Goal: Transaction & Acquisition: Obtain resource

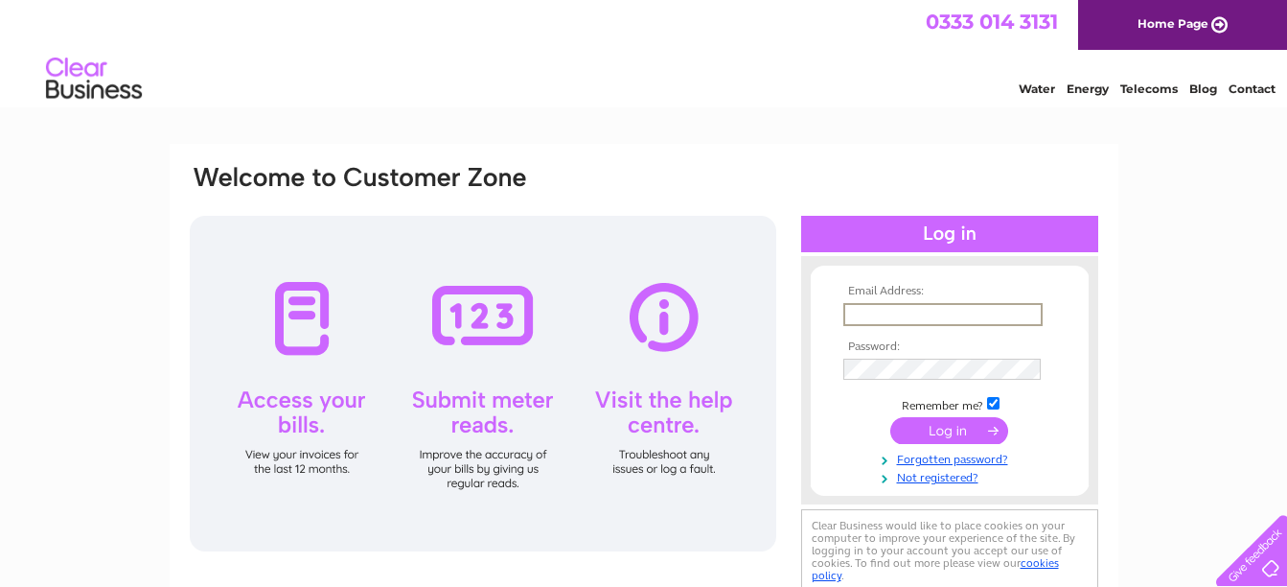
click at [891, 313] on input "text" at bounding box center [942, 314] width 199 height 23
type input "[EMAIL_ADDRESS][DOMAIN_NAME]"
click at [935, 433] on input "submit" at bounding box center [949, 430] width 118 height 27
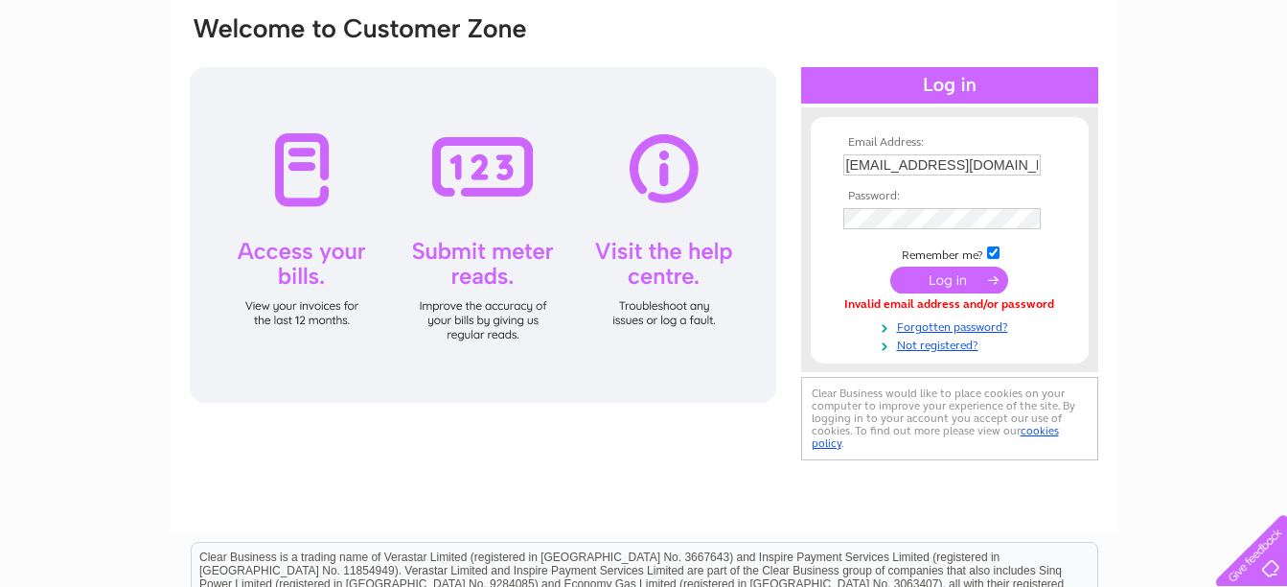
scroll to position [150, 0]
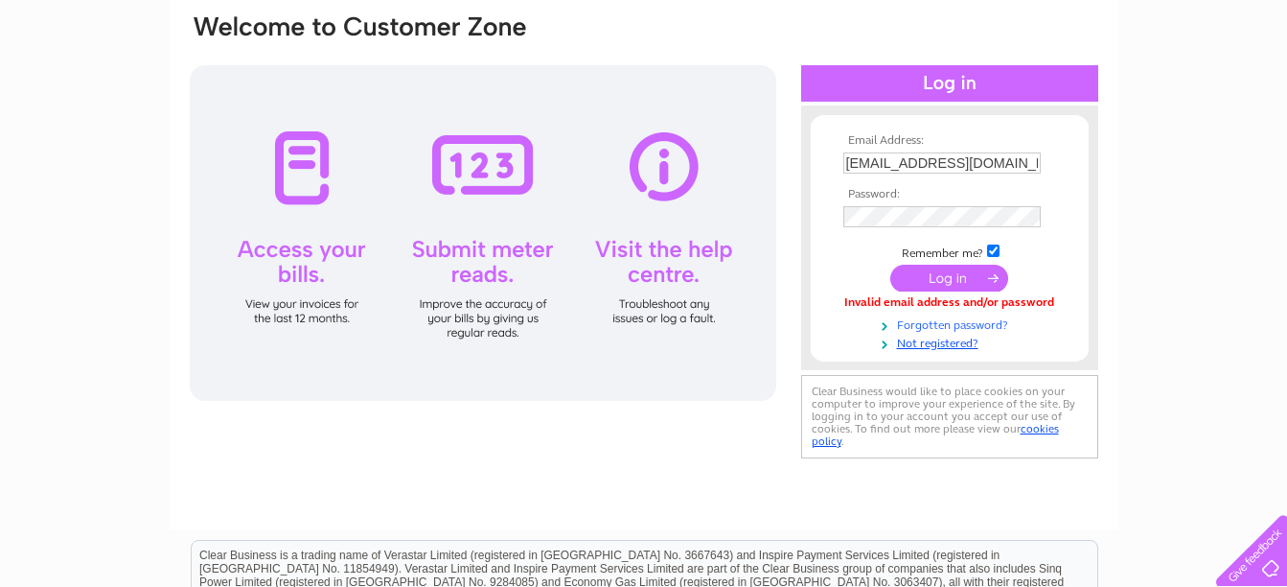
click at [932, 327] on link "Forgotten password?" at bounding box center [952, 323] width 218 height 18
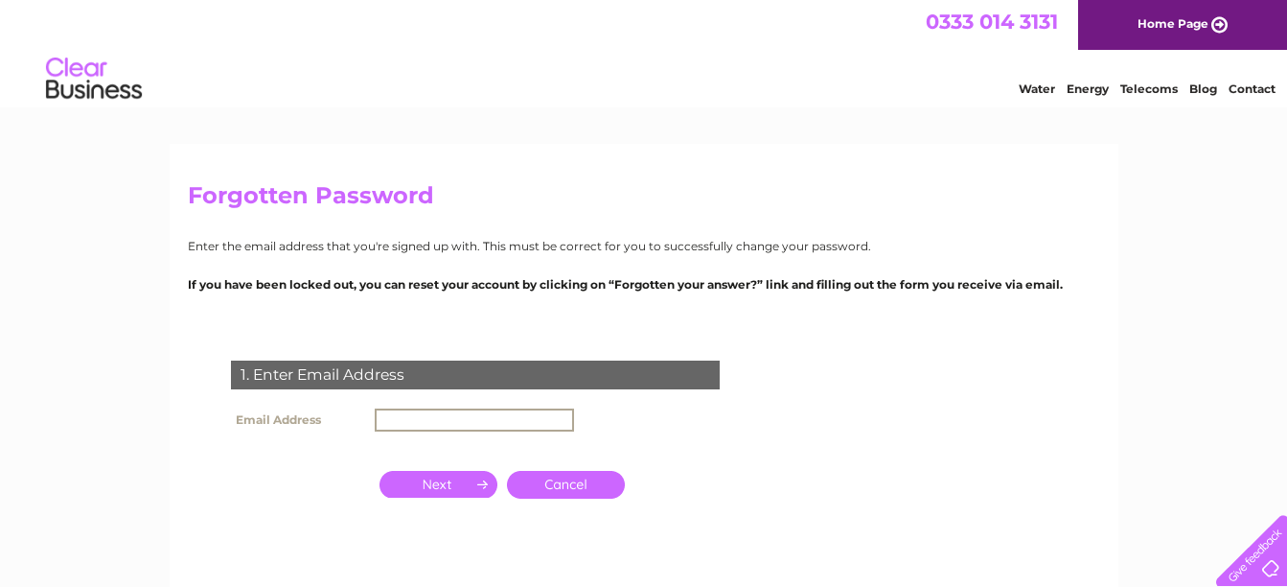
click at [450, 423] on input "text" at bounding box center [474, 419] width 199 height 23
type input "[EMAIL_ADDRESS][DOMAIN_NAME]"
click at [436, 481] on input "button" at bounding box center [439, 482] width 118 height 27
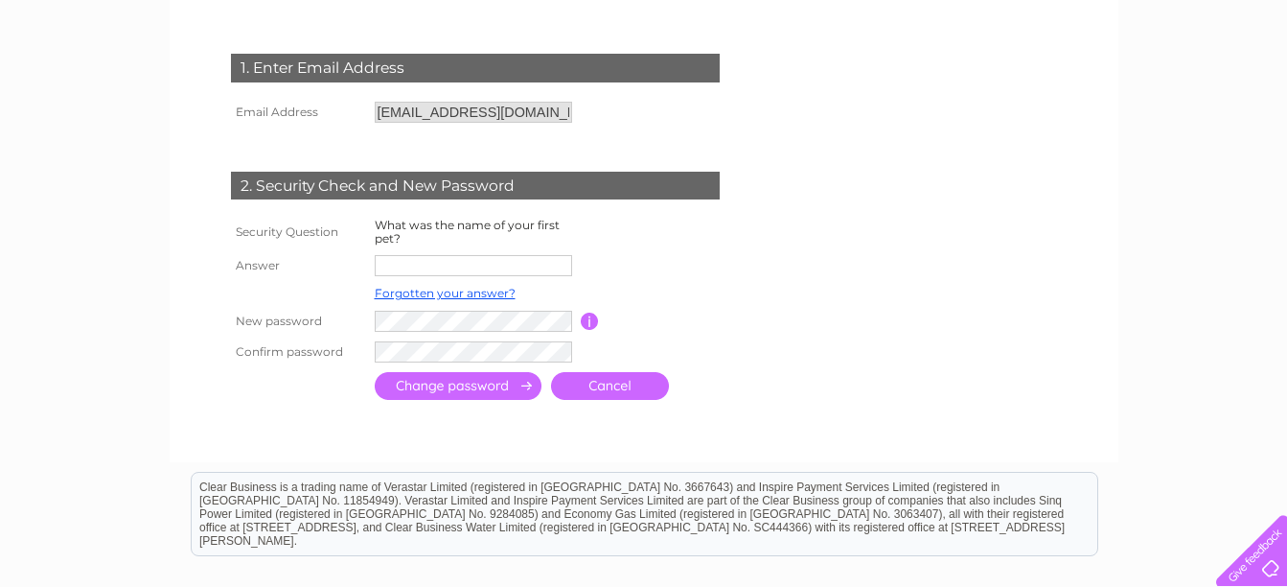
scroll to position [309, 0]
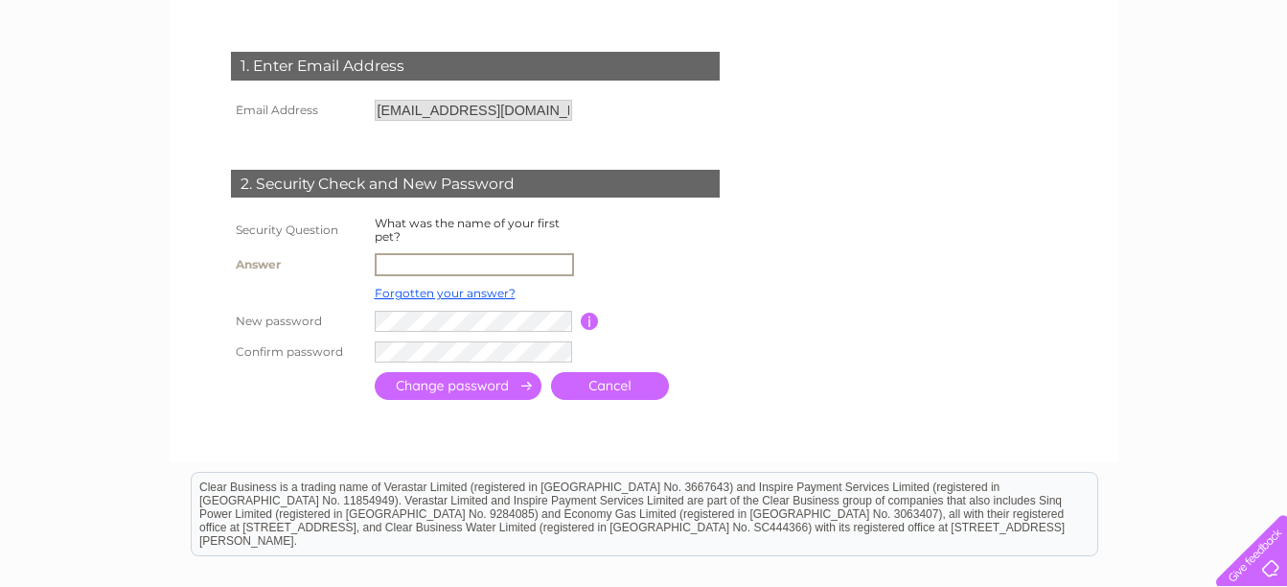
click at [432, 263] on input "text" at bounding box center [474, 264] width 199 height 23
type input "Mickey"
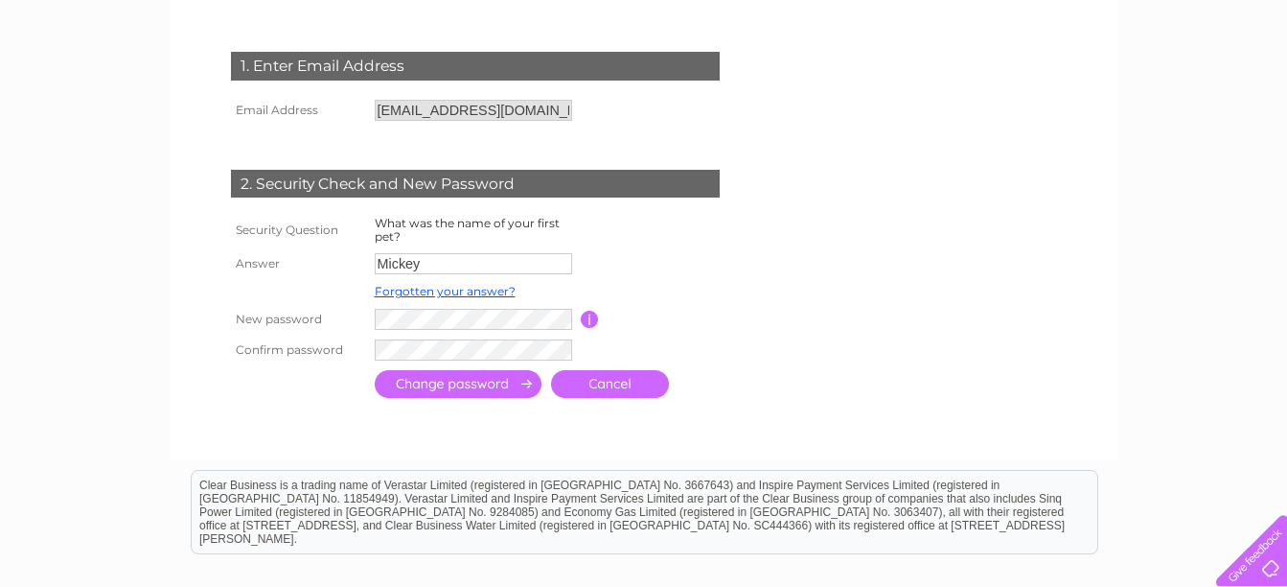
click at [467, 387] on input "submit" at bounding box center [458, 384] width 167 height 28
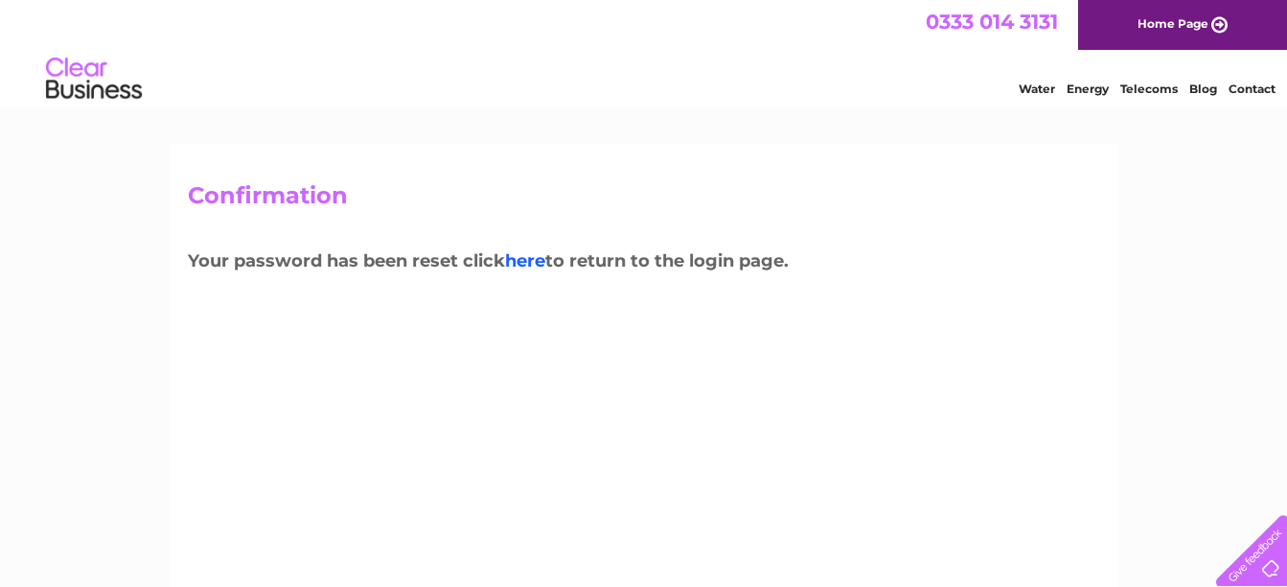
click at [542, 258] on link "here" at bounding box center [525, 260] width 40 height 21
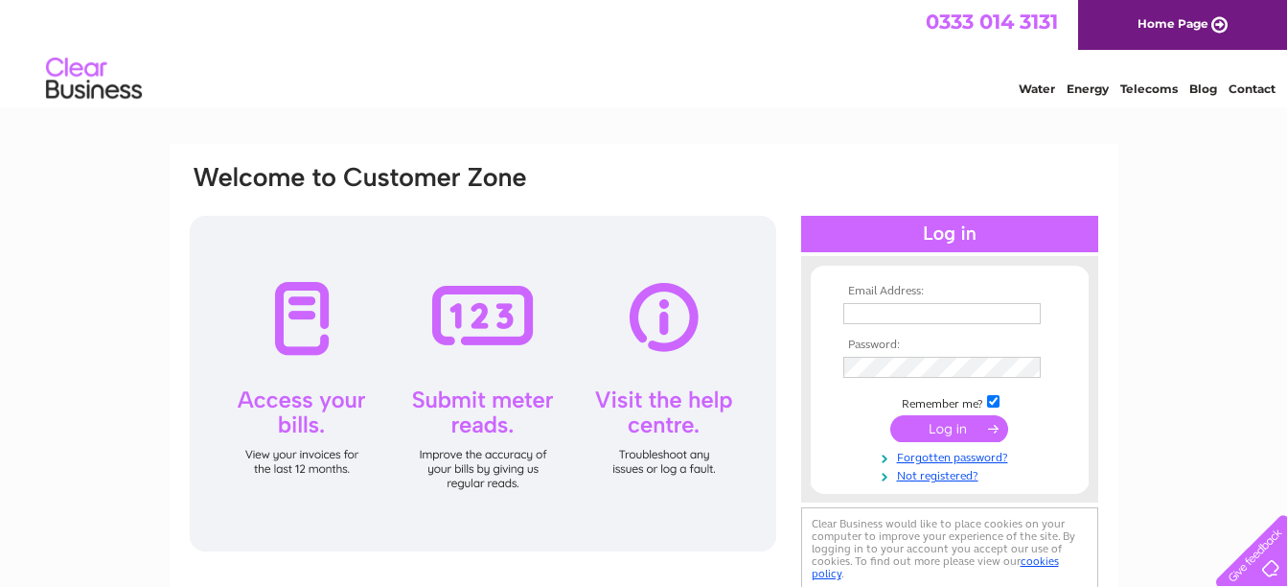
type input "[EMAIL_ADDRESS][DOMAIN_NAME]"
click at [947, 430] on input "submit" at bounding box center [949, 428] width 118 height 27
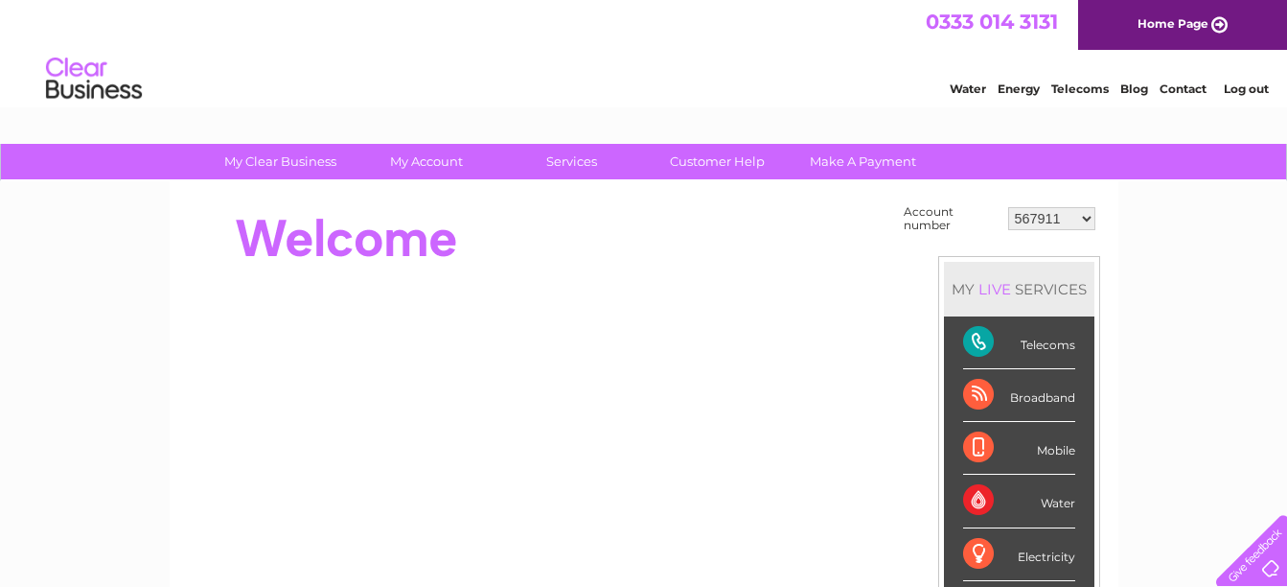
click at [1086, 219] on select "567911 30264041" at bounding box center [1051, 218] width 87 height 23
select select "30264041"
click at [1008, 207] on select "567911 30264041" at bounding box center [1051, 218] width 87 height 23
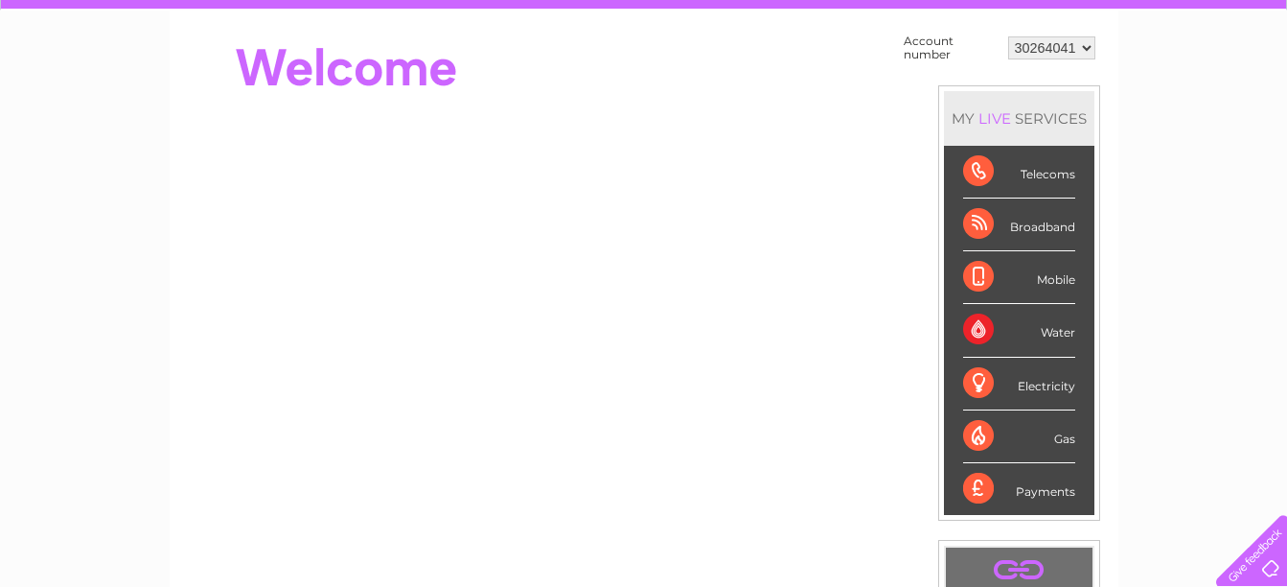
scroll to position [169, 0]
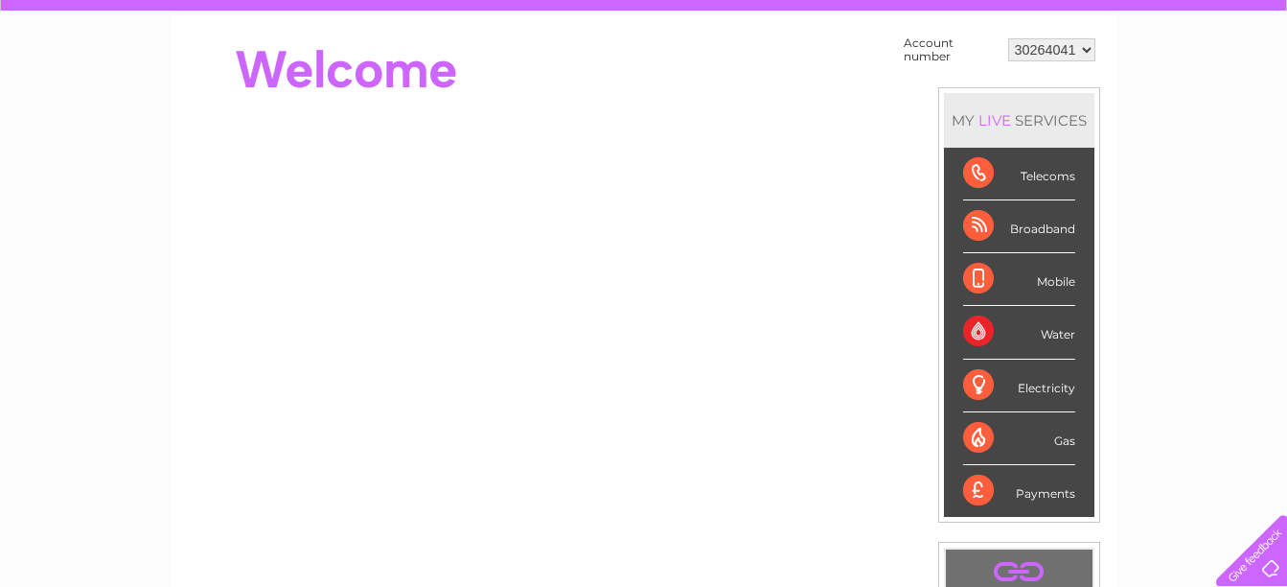
click at [1053, 180] on div "Telecoms" at bounding box center [1019, 174] width 112 height 53
click at [980, 170] on div "Telecoms" at bounding box center [1019, 174] width 112 height 53
click at [976, 172] on div "Telecoms" at bounding box center [1019, 174] width 112 height 53
click at [1086, 47] on select "567911 30264041" at bounding box center [1051, 49] width 87 height 23
select select "567911"
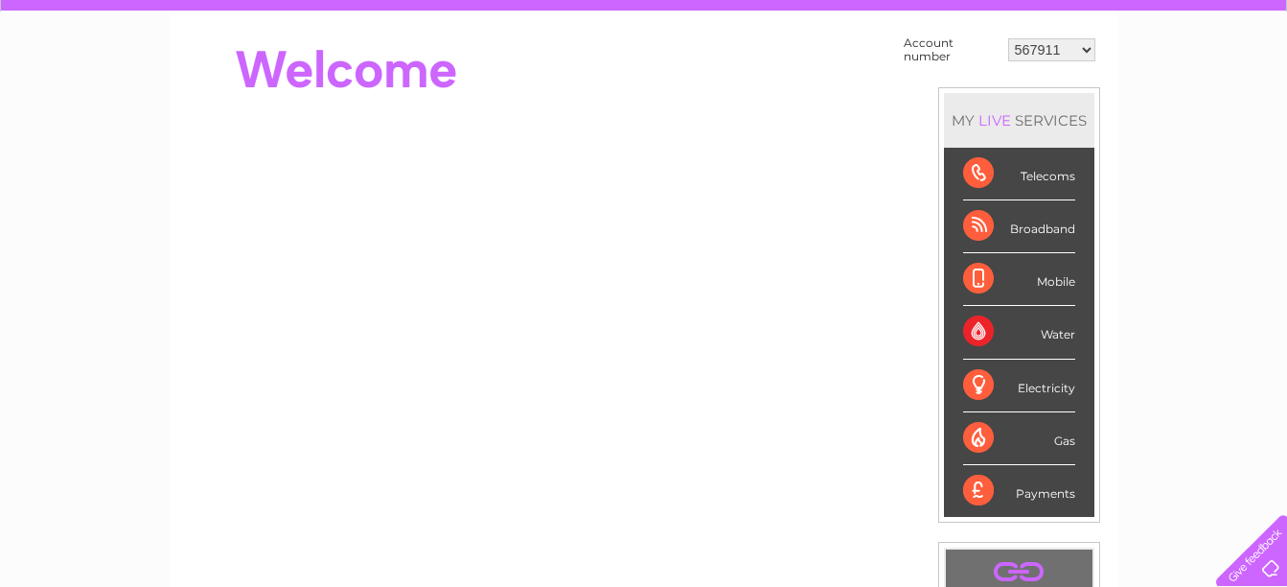
click at [1008, 38] on select "567911 30264041" at bounding box center [1051, 49] width 87 height 23
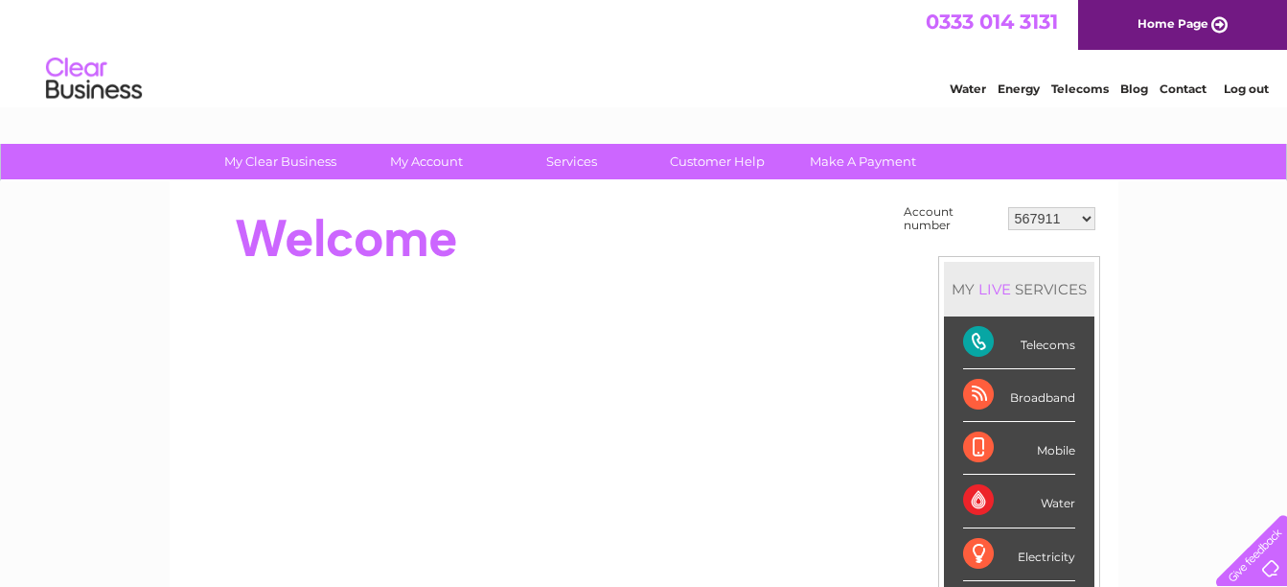
click at [977, 337] on div "Telecoms" at bounding box center [1019, 342] width 112 height 53
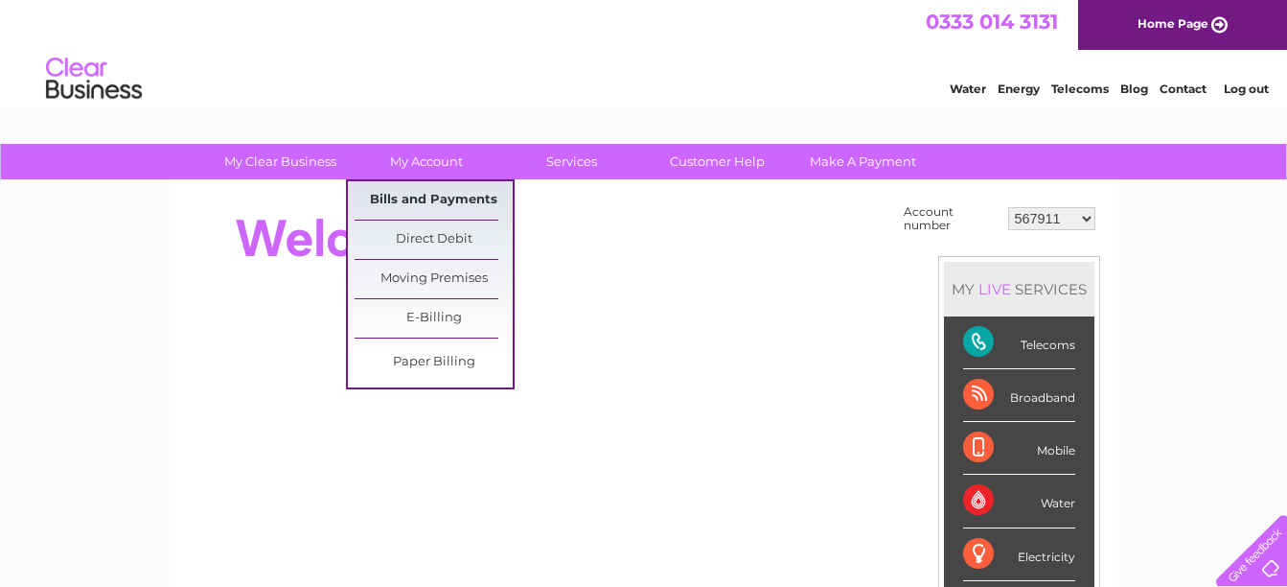
click at [450, 195] on link "Bills and Payments" at bounding box center [434, 200] width 158 height 38
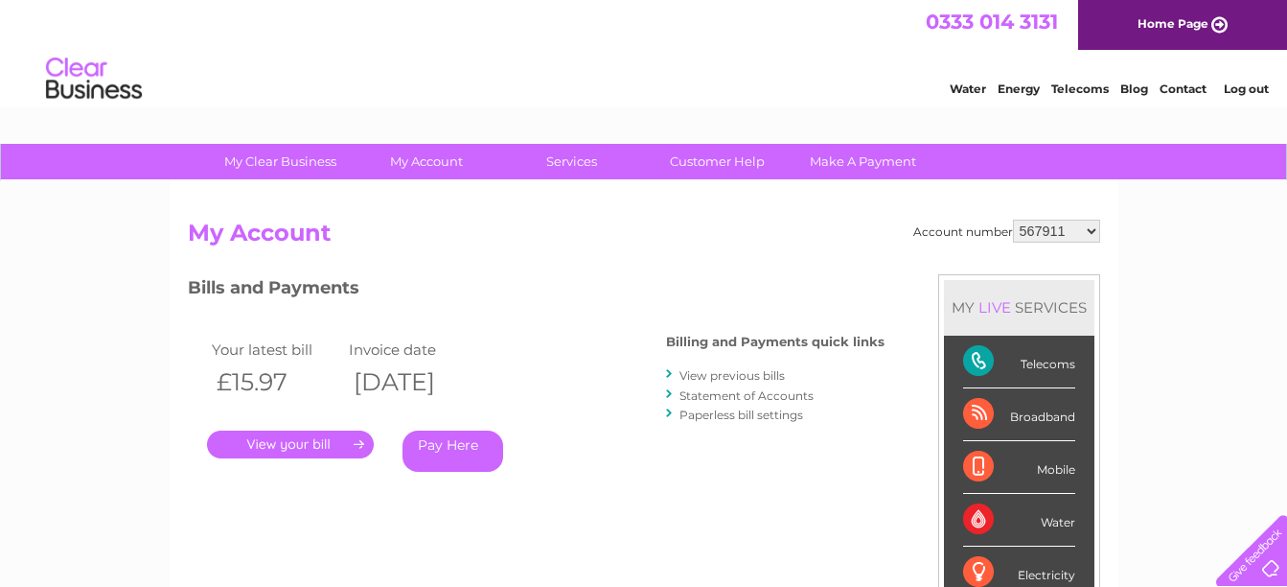
click at [1089, 231] on select "567911 30264041" at bounding box center [1056, 230] width 87 height 23
select select "30264041"
click at [1013, 219] on select "567911 30264041" at bounding box center [1056, 230] width 87 height 23
click at [326, 440] on link "." at bounding box center [290, 444] width 167 height 28
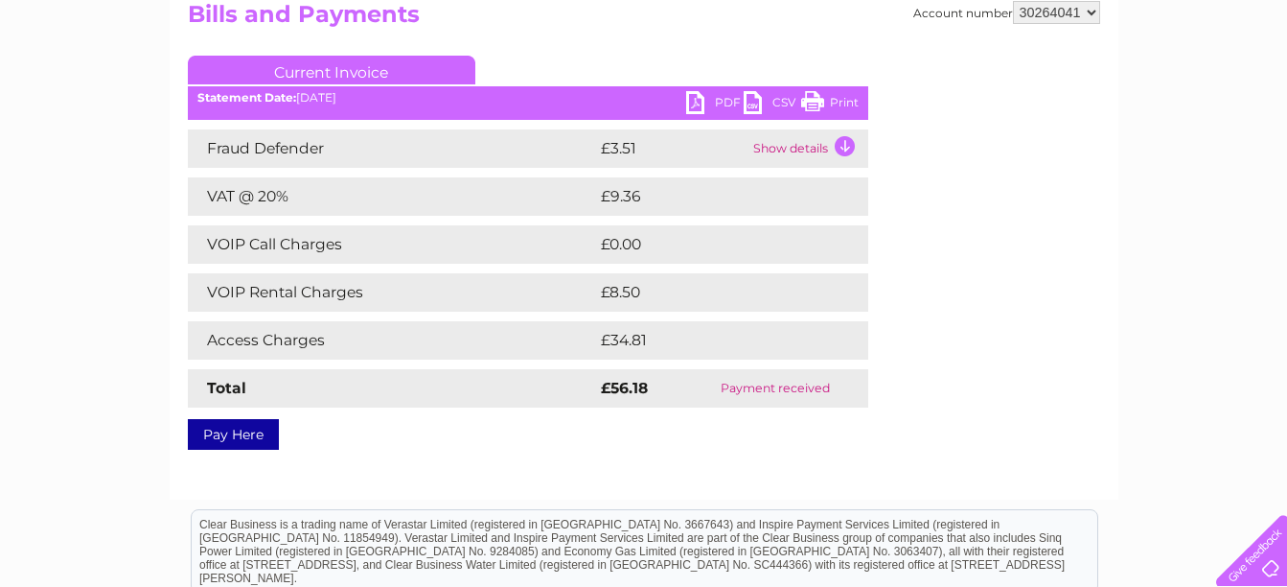
scroll to position [71, 0]
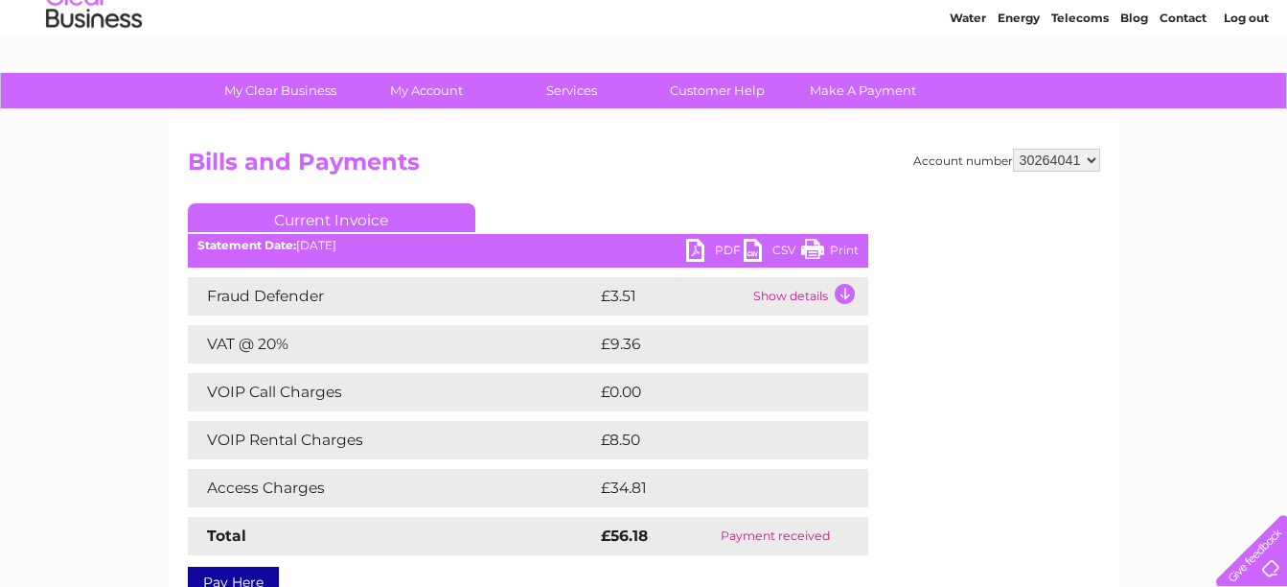
click at [697, 250] on link "PDF" at bounding box center [715, 253] width 58 height 28
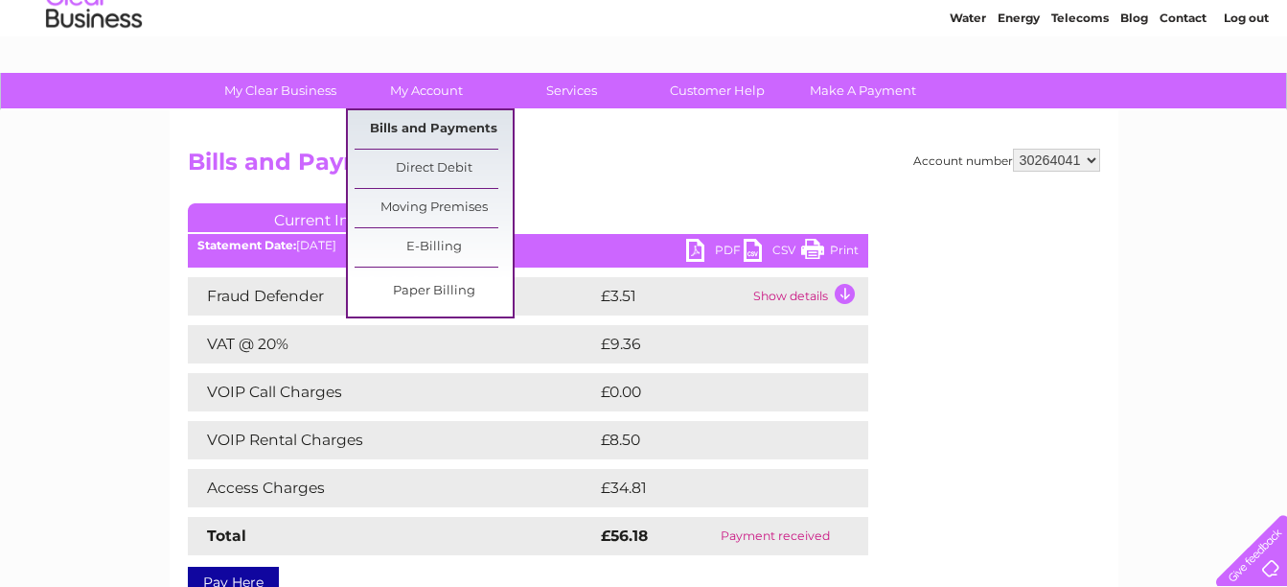
click at [453, 129] on link "Bills and Payments" at bounding box center [434, 129] width 158 height 38
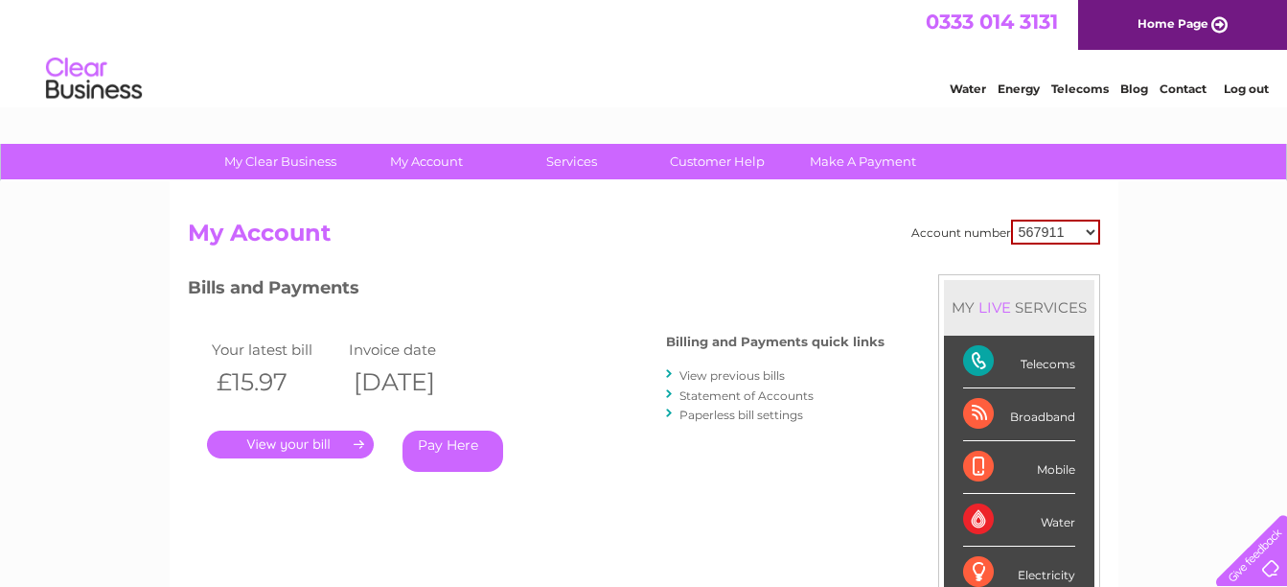
click at [1091, 232] on select "567911 30264041" at bounding box center [1055, 231] width 89 height 25
select select "30264041"
click at [1011, 219] on select "567911 30264041" at bounding box center [1055, 231] width 89 height 25
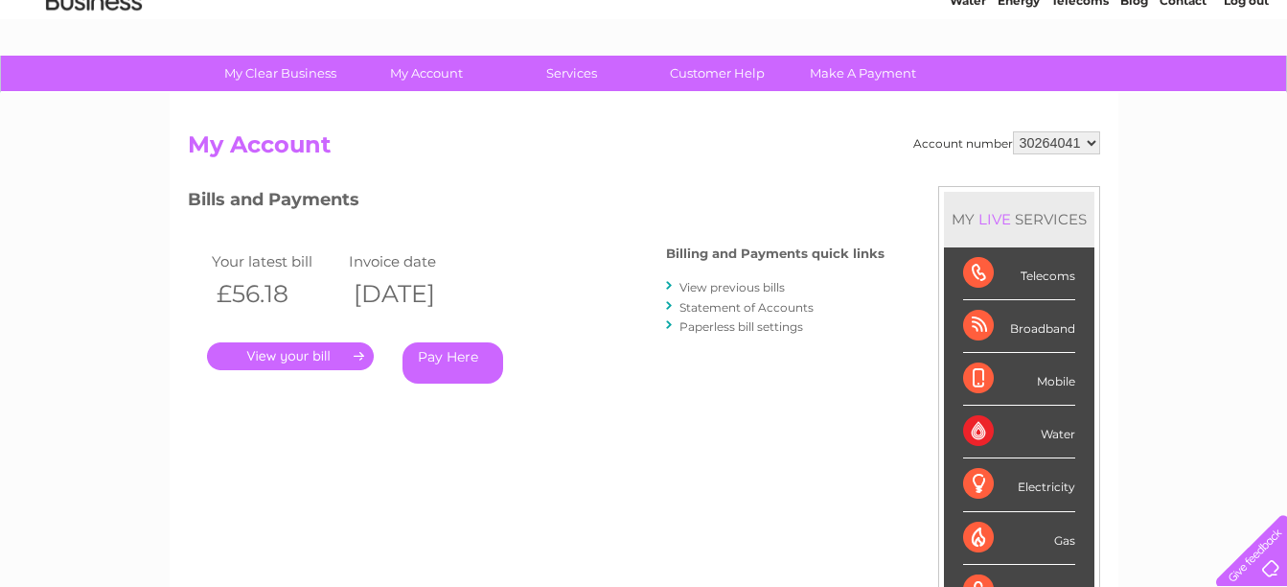
scroll to position [78, 0]
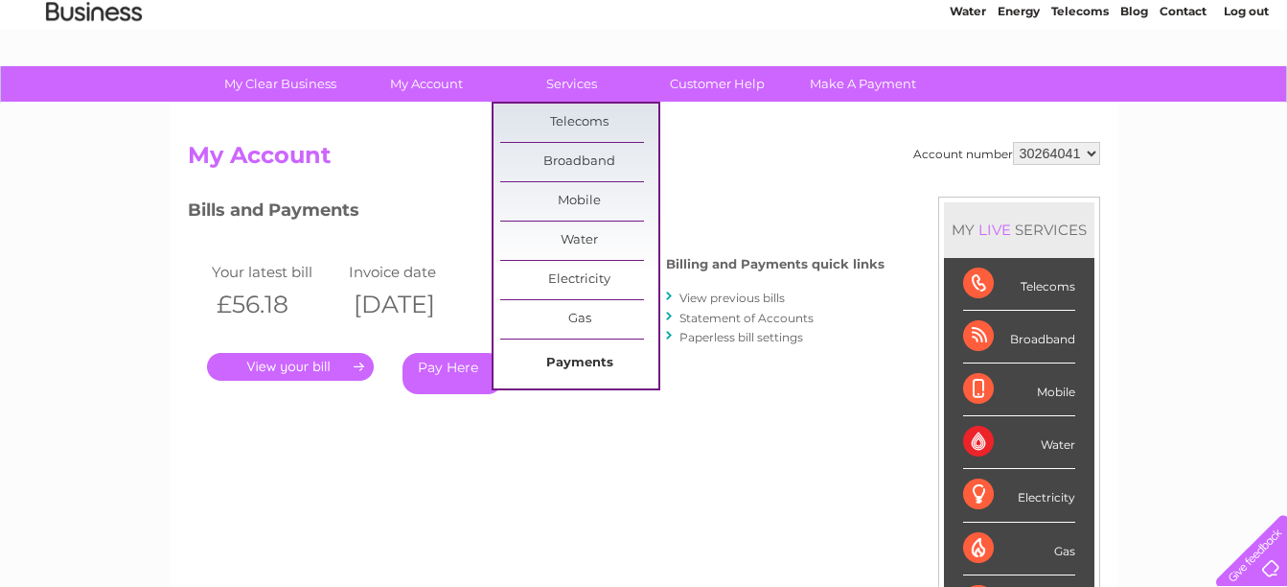
click at [587, 365] on link "Payments" at bounding box center [579, 363] width 158 height 38
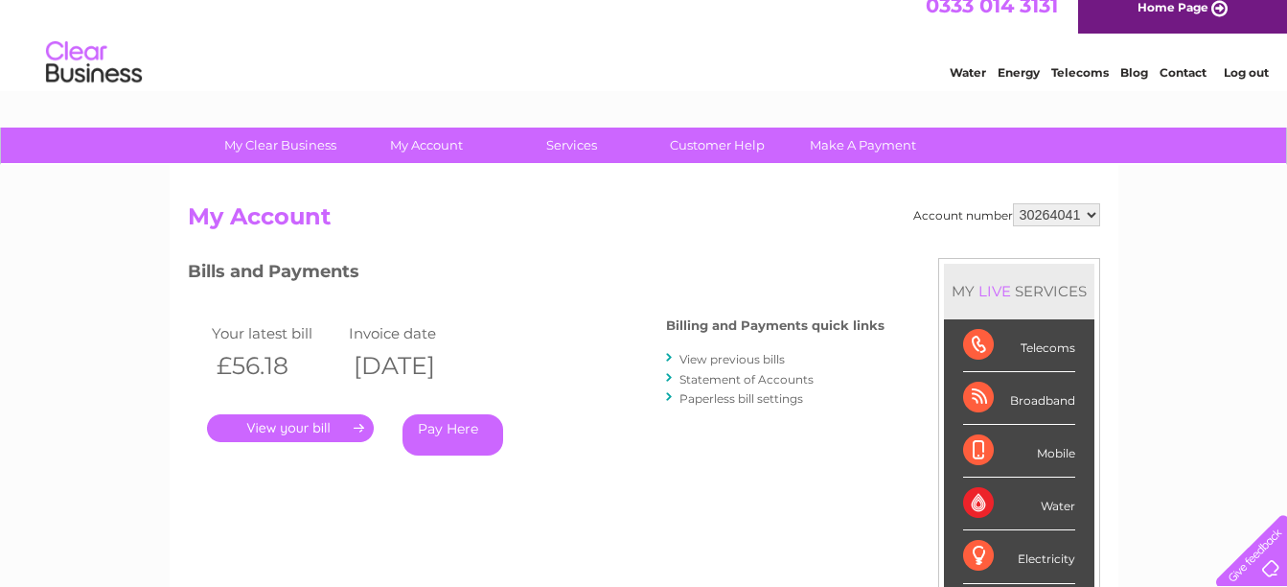
scroll to position [22, 0]
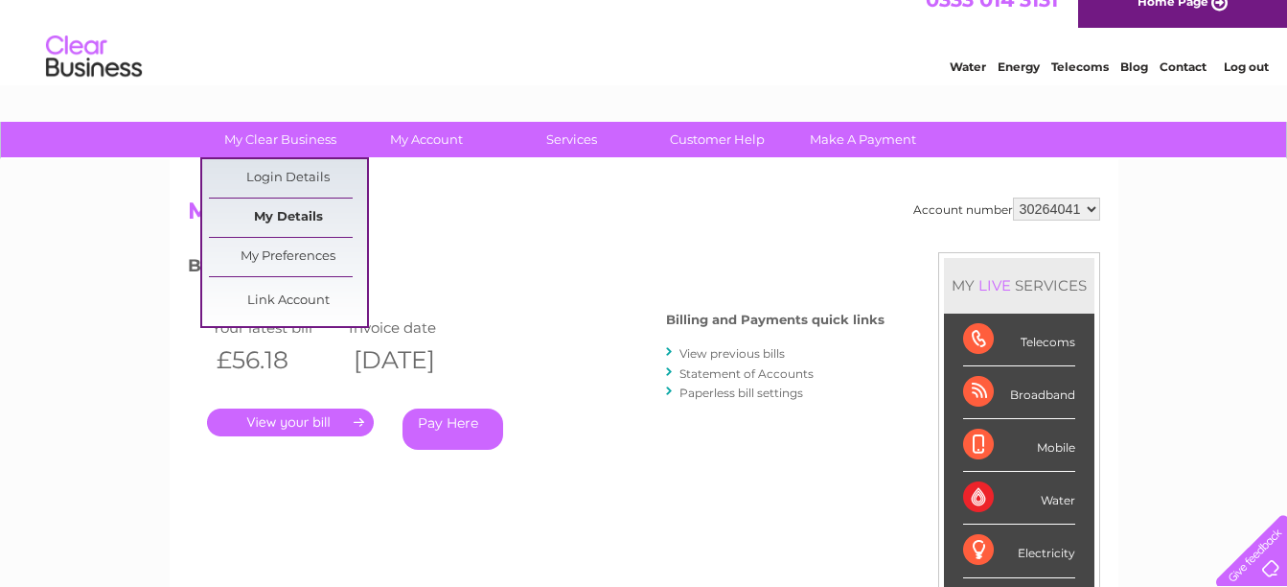
click at [297, 214] on link "My Details" at bounding box center [288, 217] width 158 height 38
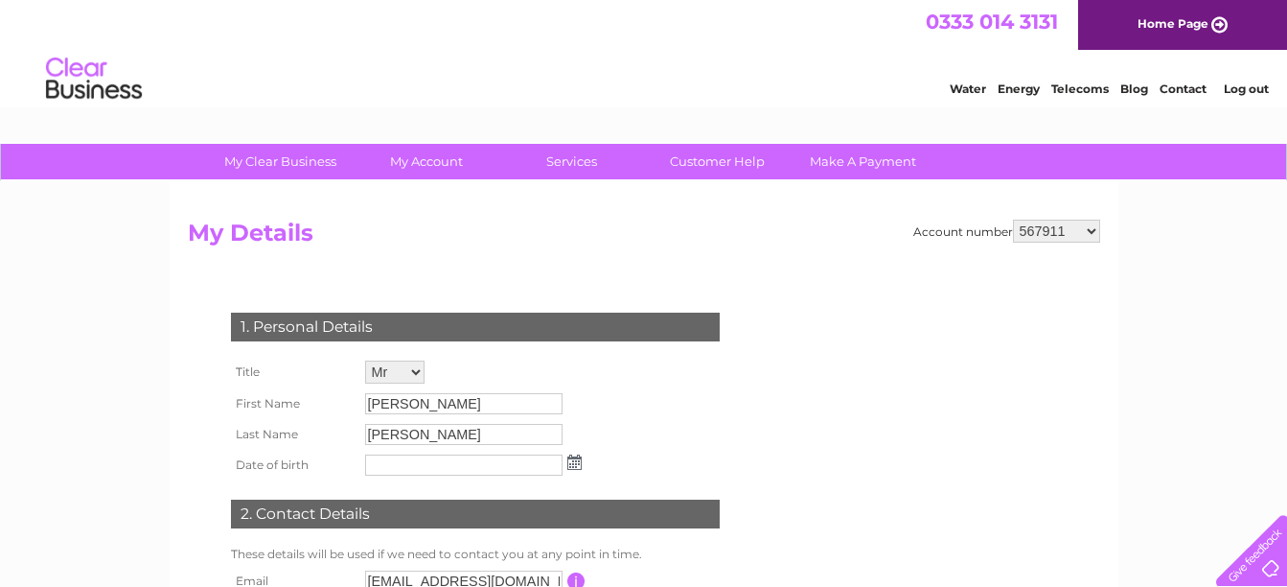
click at [1093, 233] on select "567911 30264041" at bounding box center [1056, 230] width 87 height 23
select select "30264041"
click at [1013, 219] on select "567911 30264041" at bounding box center [1056, 230] width 87 height 23
